Goal: Information Seeking & Learning: Learn about a topic

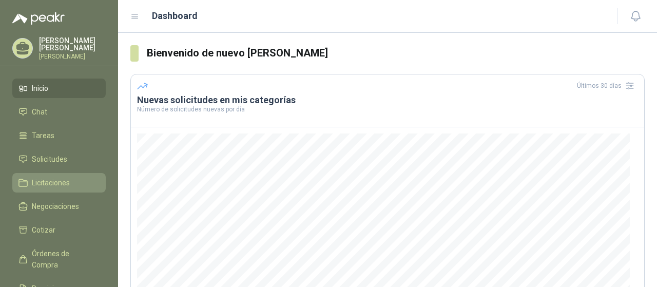
click at [62, 187] on span "Licitaciones" at bounding box center [51, 182] width 38 height 11
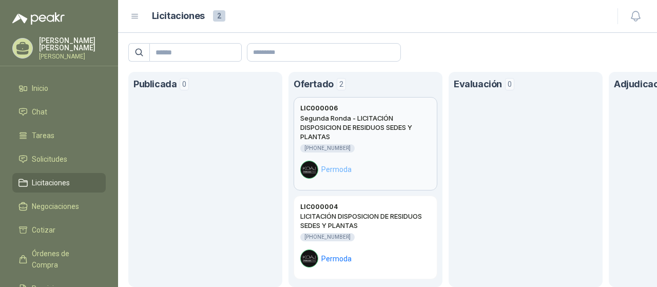
click at [349, 137] on h2 "Segunda Ronda - LICITACIÓN DISPOSICION DE RESIDUOS SEDES Y PLANTAS" at bounding box center [365, 127] width 130 height 28
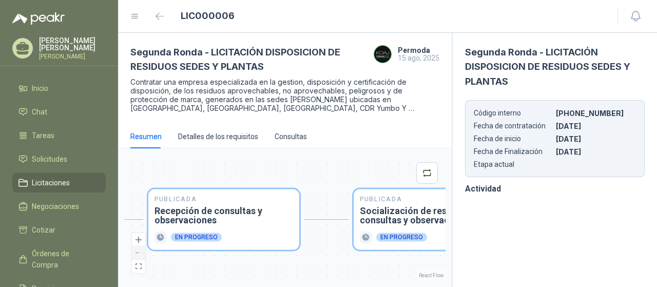
drag, startPoint x: 261, startPoint y: 272, endPoint x: 136, endPoint y: 259, distance: 125.9
click at [136, 259] on div "Publicada Envío de invitación a oferentes Finalizado Publicada Recepción de con…" at bounding box center [284, 218] width 321 height 126
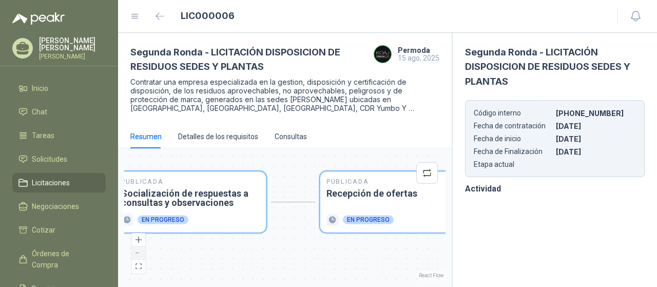
drag, startPoint x: 230, startPoint y: 264, endPoint x: 132, endPoint y: 250, distance: 98.6
click at [132, 250] on div "Publicada Envío de invitación a oferentes Finalizado Publicada Recepción de con…" at bounding box center [284, 218] width 321 height 126
drag, startPoint x: 309, startPoint y: 251, endPoint x: 110, endPoint y: 251, distance: 199.2
click at [110, 251] on div "[PERSON_NAME] [PERSON_NAME] Inicio Chat Tareas Solicitudes Licitaciones Negocia…" at bounding box center [328, 143] width 657 height 287
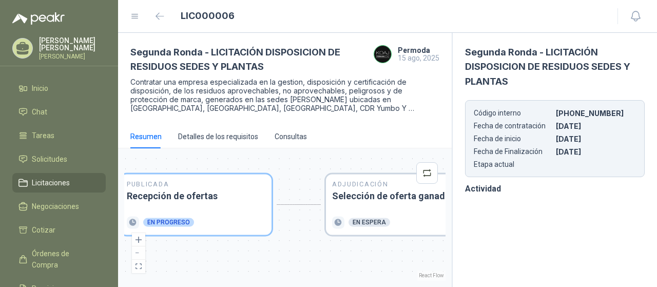
drag, startPoint x: 291, startPoint y: 255, endPoint x: 334, endPoint y: 256, distance: 42.6
click at [334, 256] on div "Publicada Envío de invitación a oferentes Finalizado Publicada Recepción de con…" at bounding box center [284, 218] width 321 height 126
click at [220, 126] on div "Detalles de los requisitos" at bounding box center [218, 137] width 80 height 24
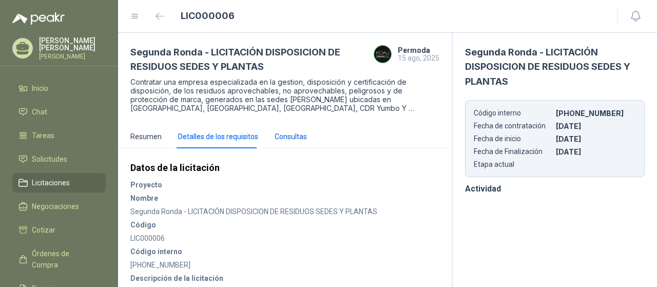
click at [292, 139] on div "Consultas" at bounding box center [291, 136] width 32 height 11
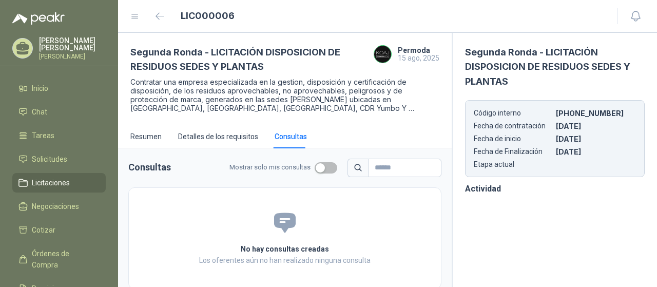
scroll to position [10, 0]
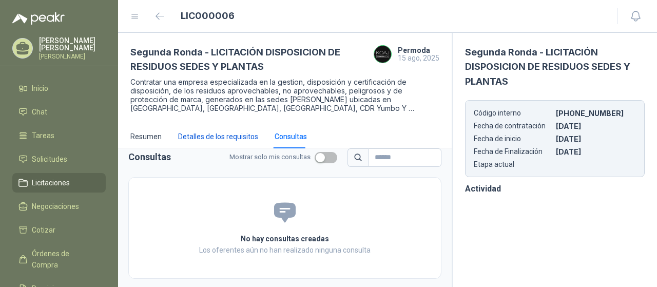
drag, startPoint x: 209, startPoint y: 131, endPoint x: 217, endPoint y: 133, distance: 8.5
click at [209, 131] on div "Detalles de los requisitos" at bounding box center [218, 136] width 80 height 11
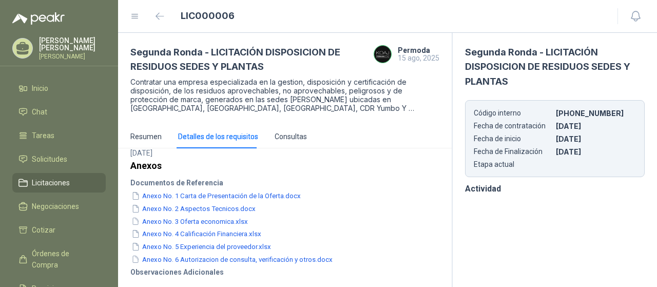
scroll to position [282, 0]
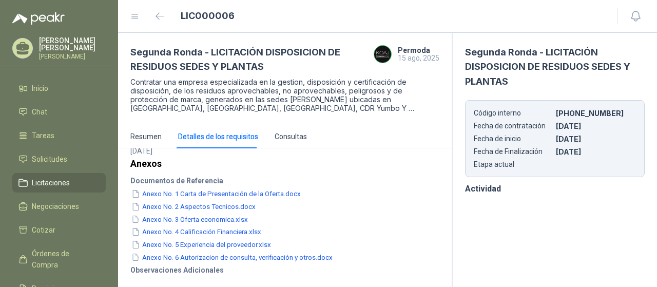
click at [52, 188] on span "Licitaciones" at bounding box center [51, 182] width 38 height 11
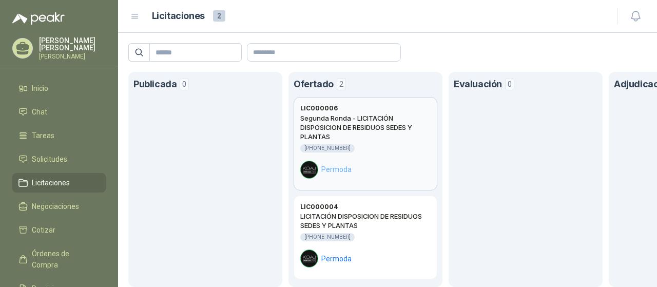
click at [359, 133] on h2 "Segunda Ronda - LICITACIÓN DISPOSICION DE RESIDUOS SEDES Y PLANTAS" at bounding box center [365, 127] width 130 height 28
